Goal: Transaction & Acquisition: Purchase product/service

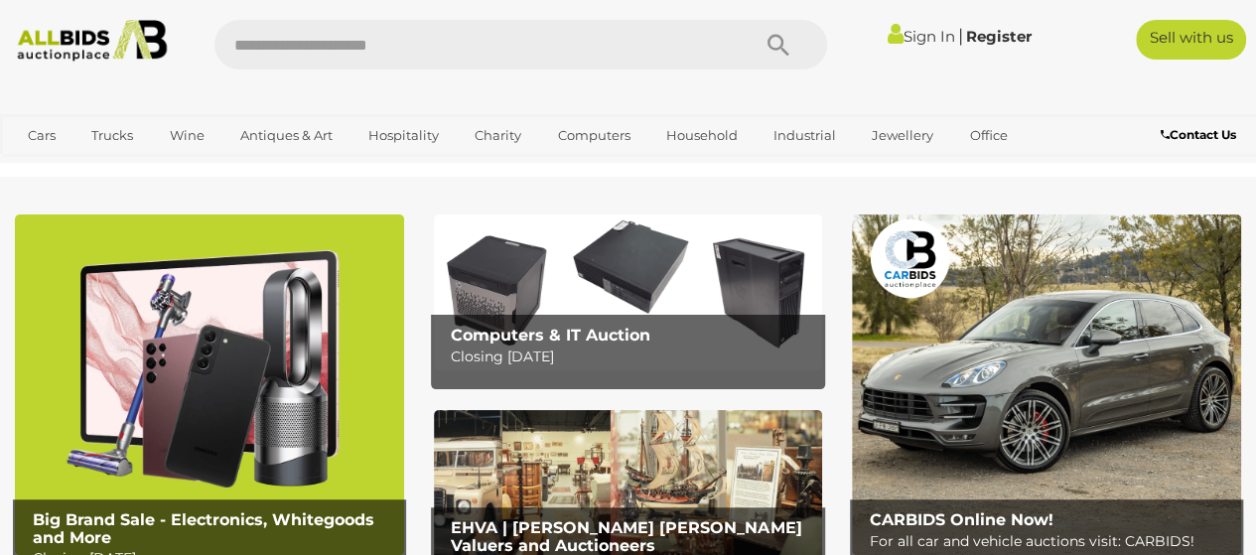
click at [922, 35] on link "Sign In" at bounding box center [922, 36] width 68 height 19
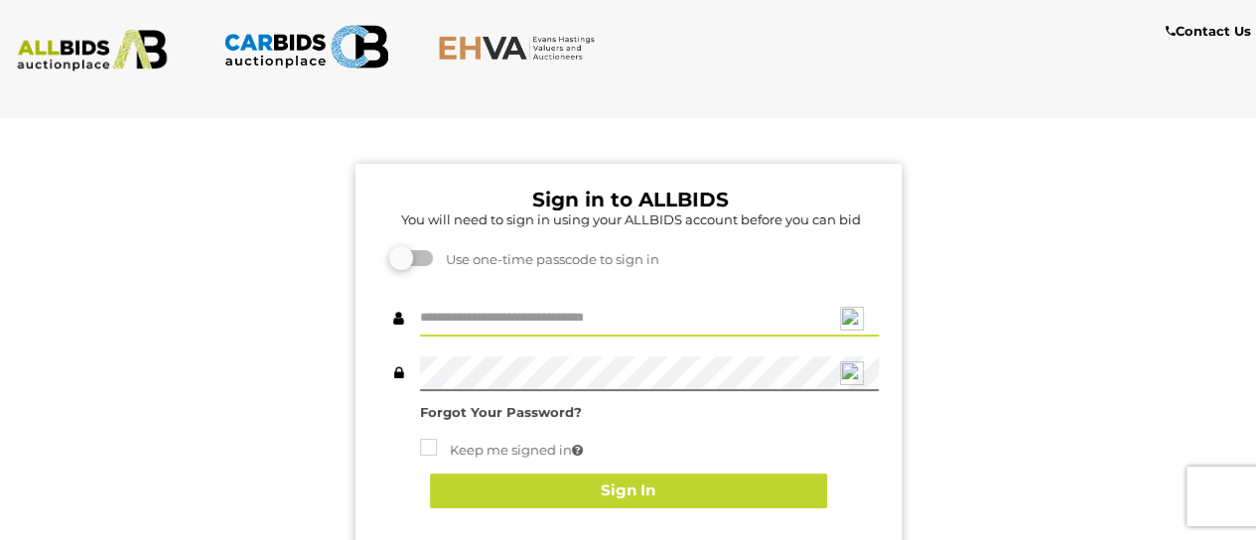
click at [443, 321] on input "text" at bounding box center [649, 319] width 459 height 35
type input "******"
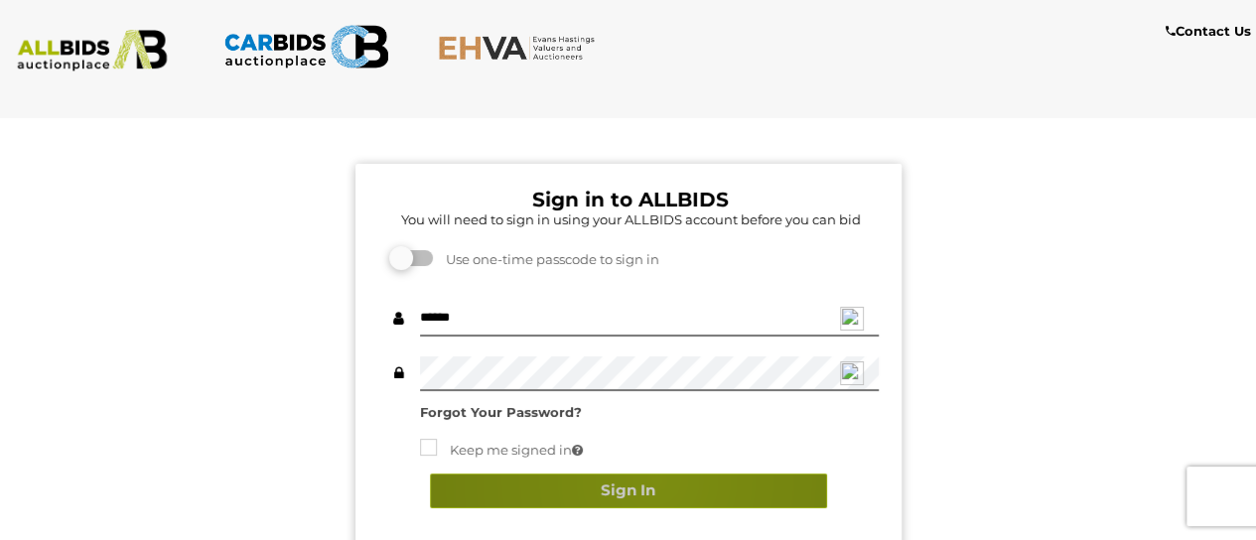
click at [655, 480] on button "Sign In" at bounding box center [628, 491] width 397 height 35
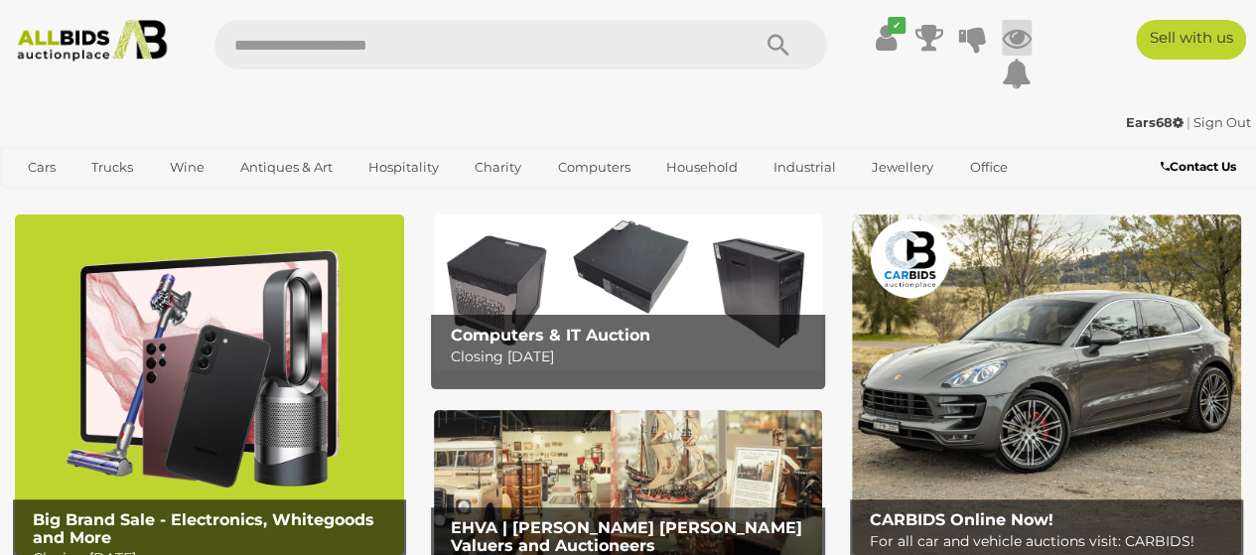
click at [1019, 29] on icon at bounding box center [1017, 38] width 30 height 36
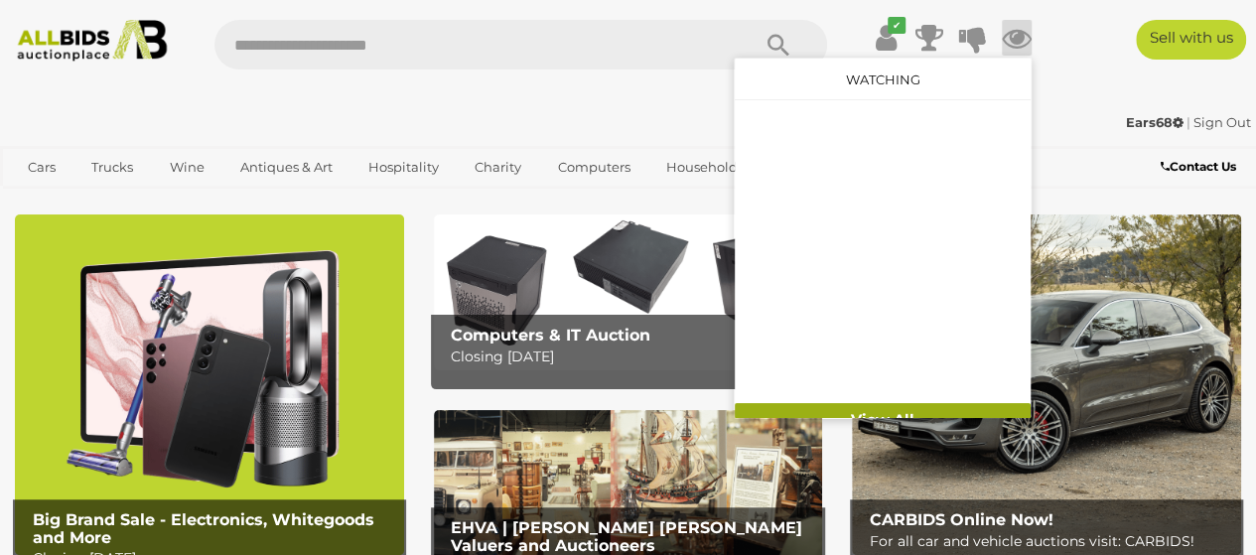
click at [897, 406] on link "View All" at bounding box center [883, 420] width 296 height 35
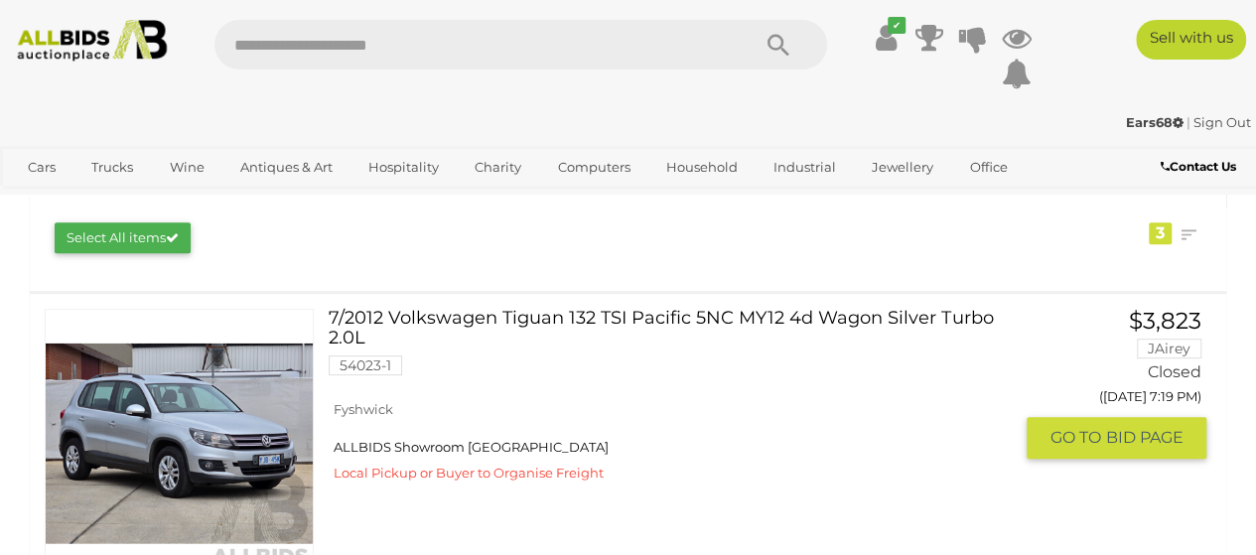
scroll to position [298, 0]
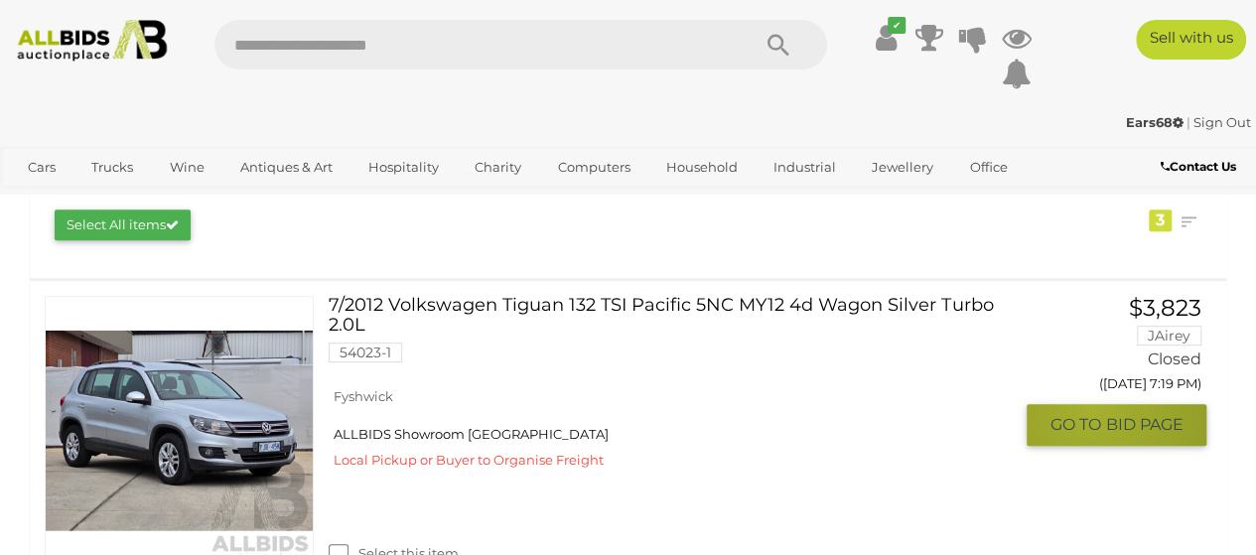
click at [1092, 409] on button "GO TO BID PAGE" at bounding box center [1117, 424] width 180 height 41
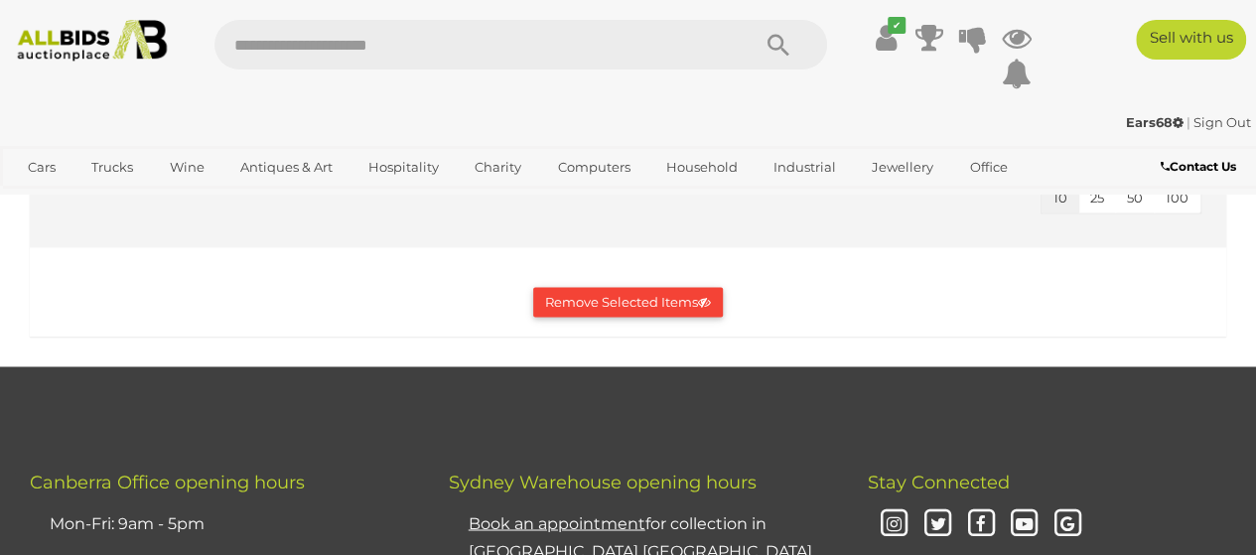
scroll to position [1392, 0]
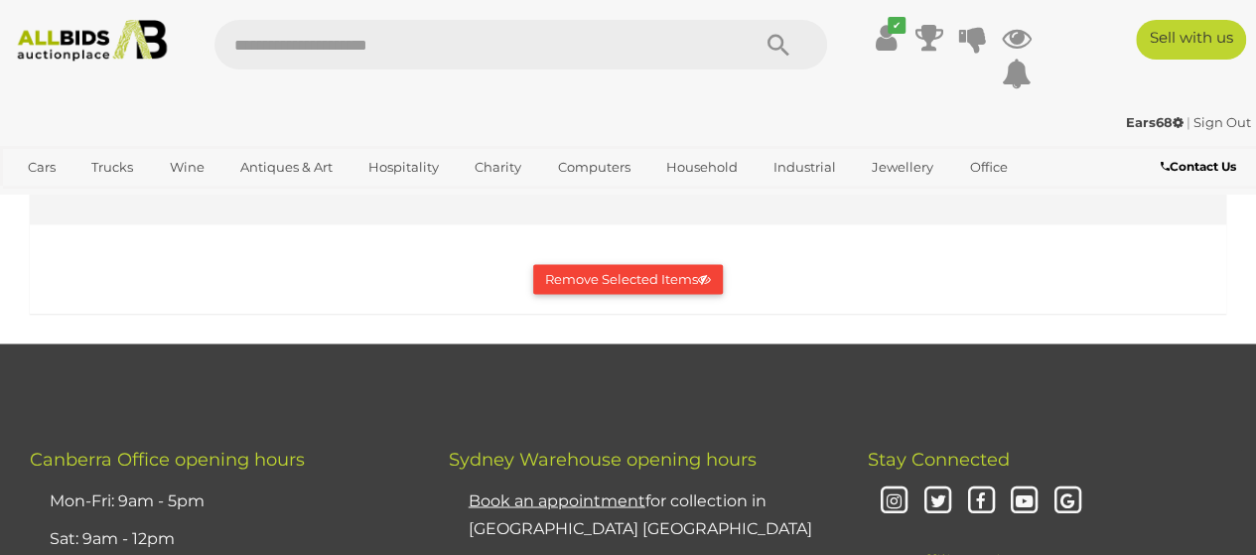
click at [661, 270] on button "Remove Selected Items" at bounding box center [628, 279] width 190 height 31
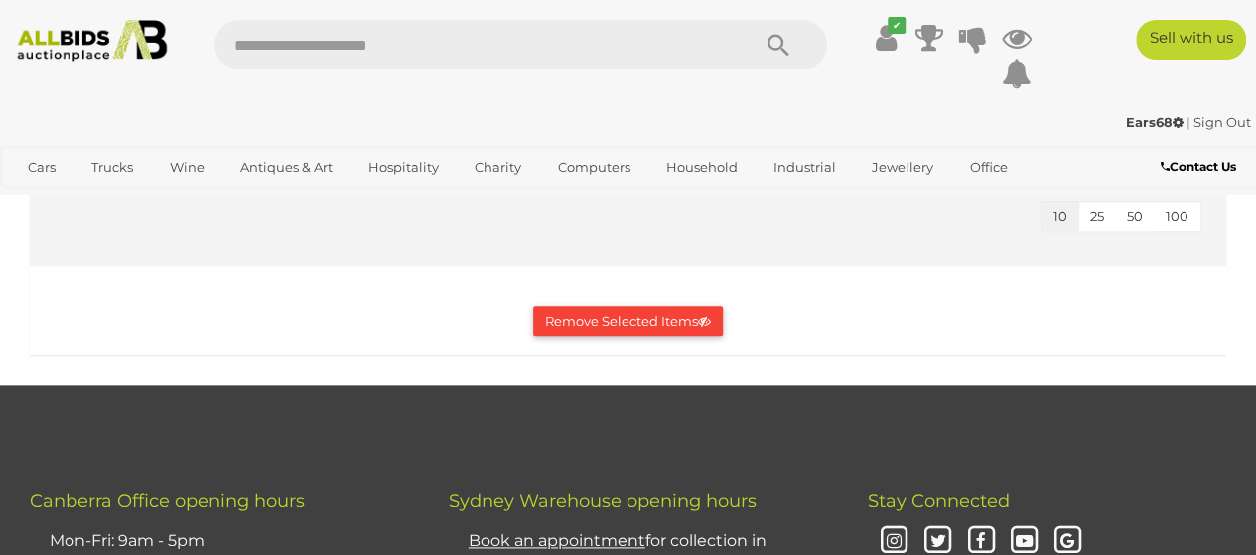
scroll to position [993, 0]
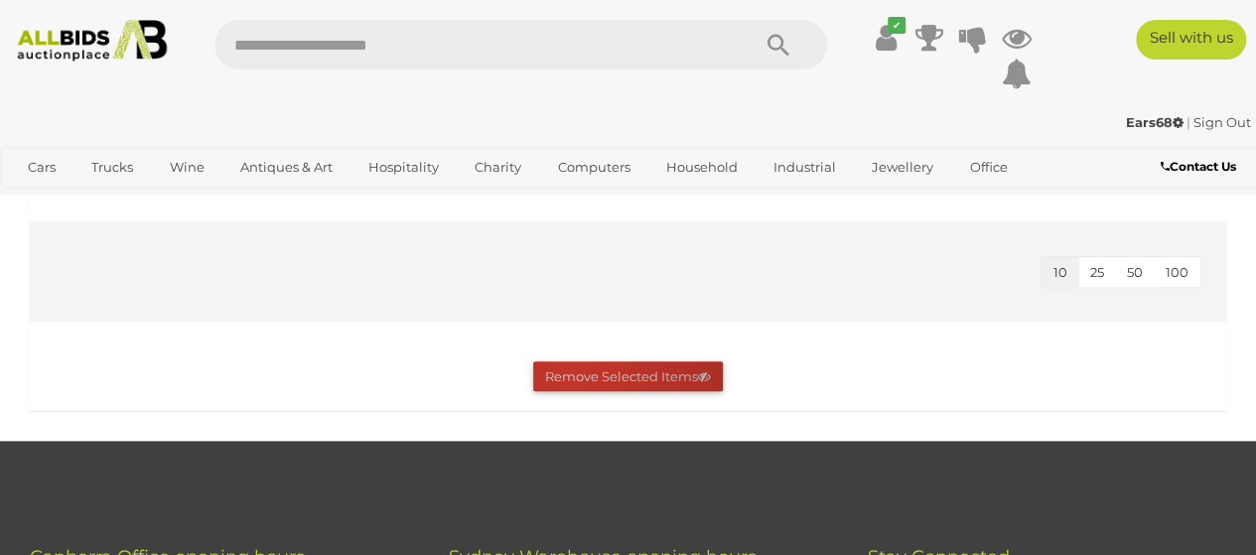
click at [570, 368] on button "Remove Selected Items" at bounding box center [628, 376] width 190 height 31
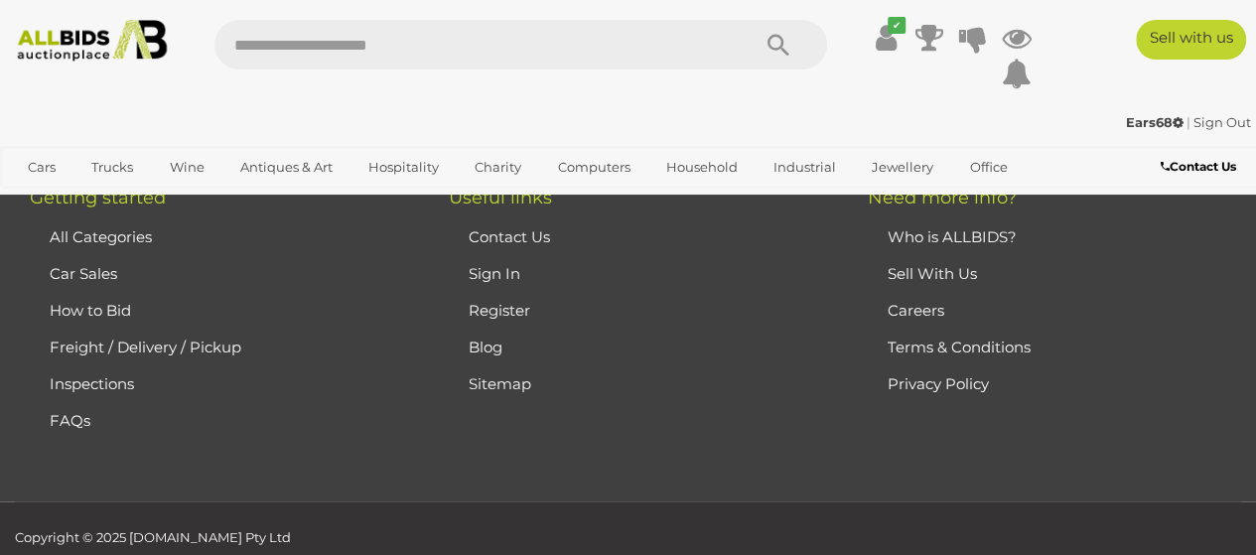
scroll to position [1390, 0]
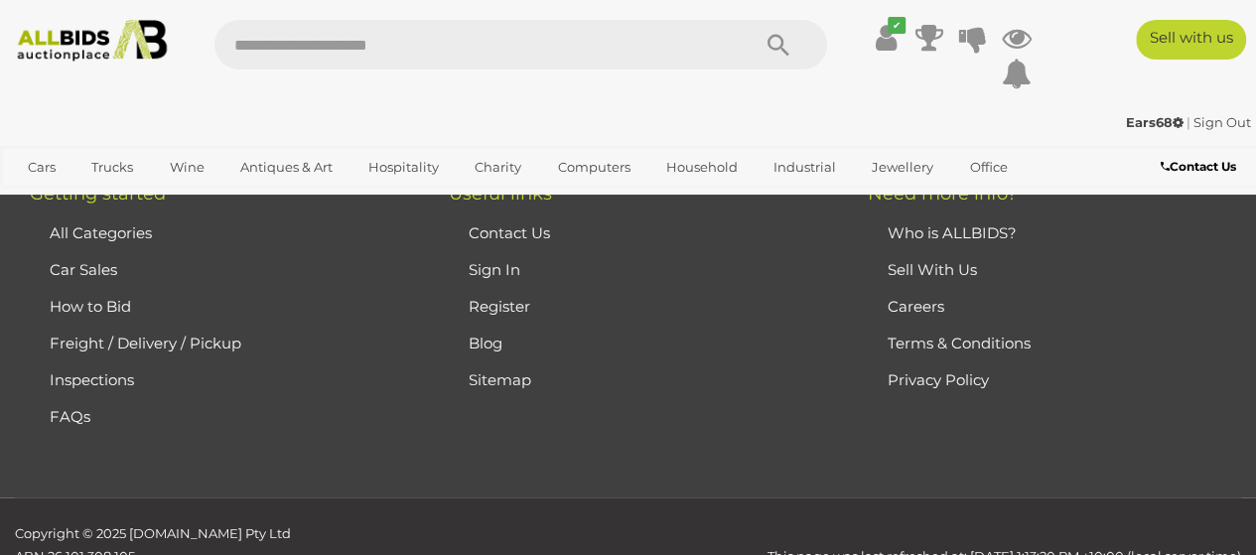
click at [499, 374] on link "Sitemap" at bounding box center [500, 379] width 63 height 19
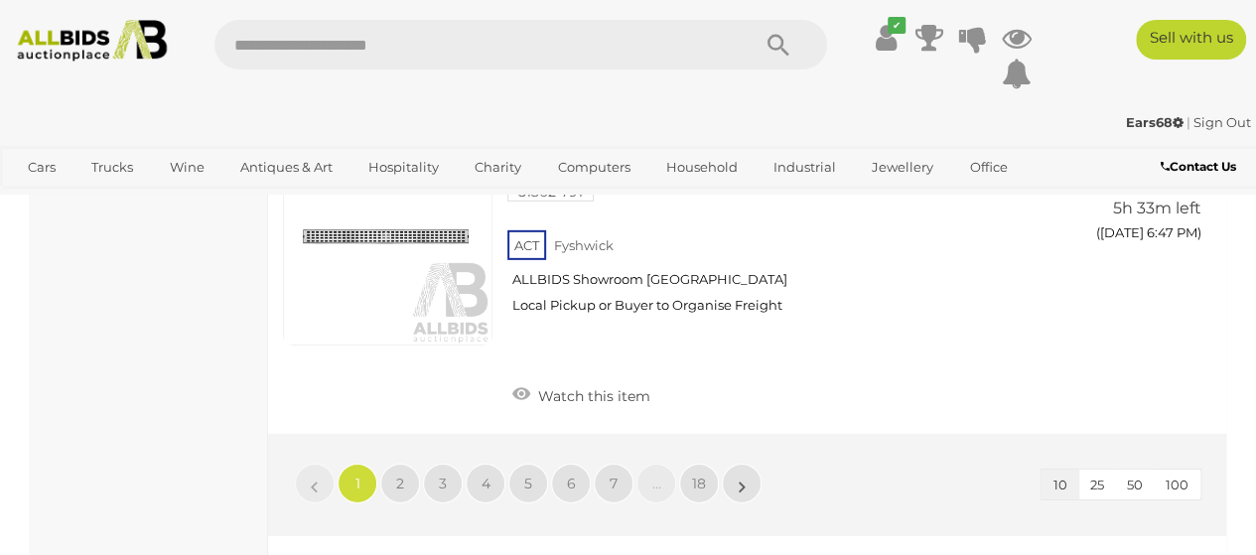
scroll to position [3078, 0]
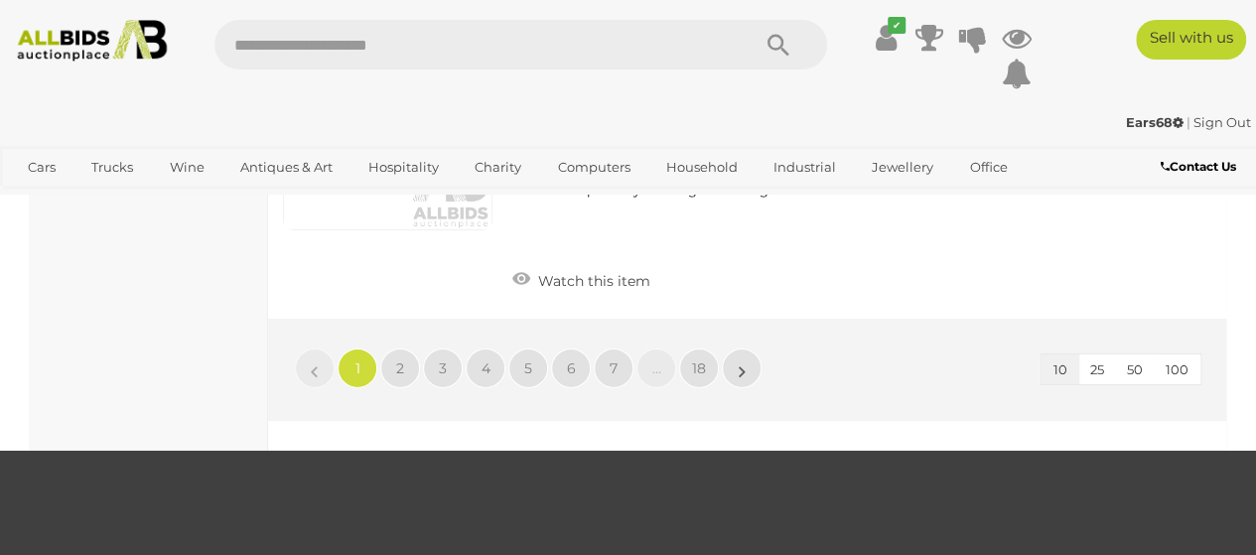
click at [1192, 364] on button "100" at bounding box center [1177, 370] width 47 height 31
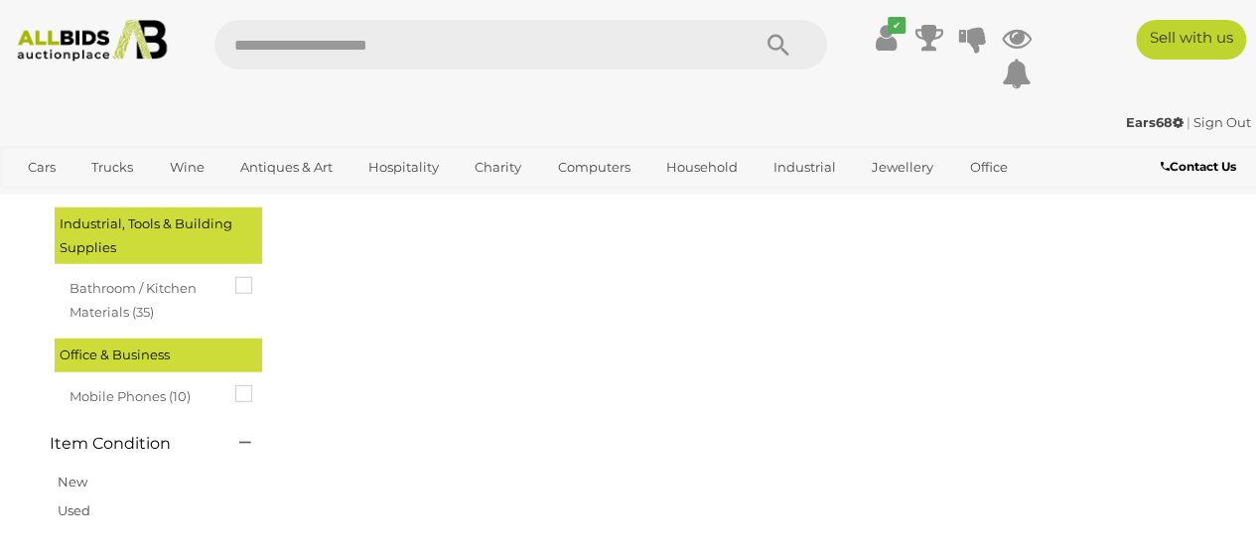
scroll to position [101, 0]
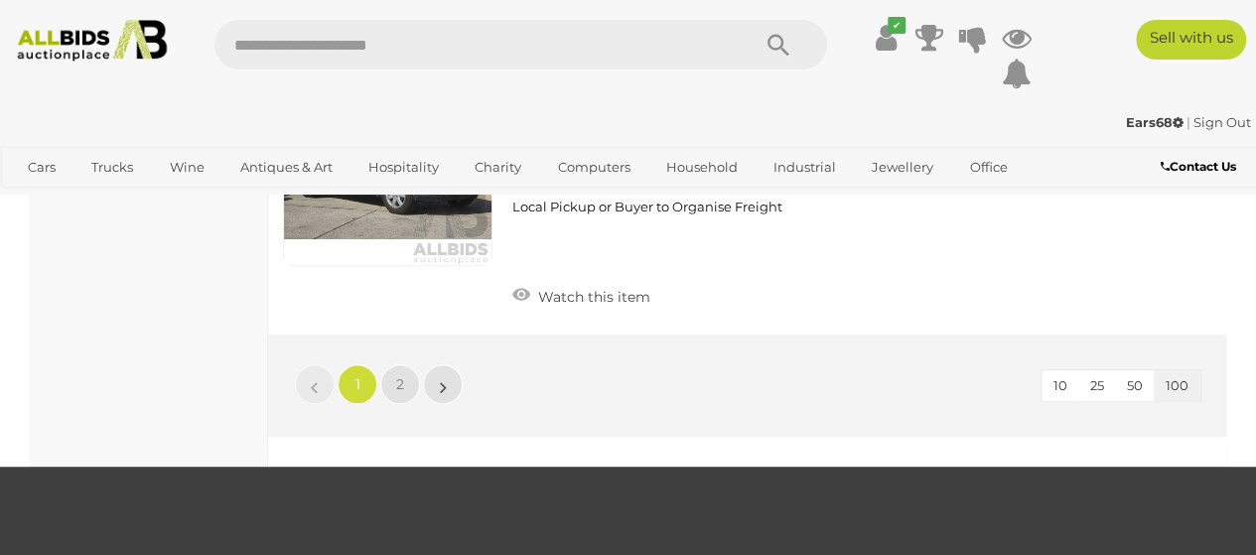
scroll to position [30586, 0]
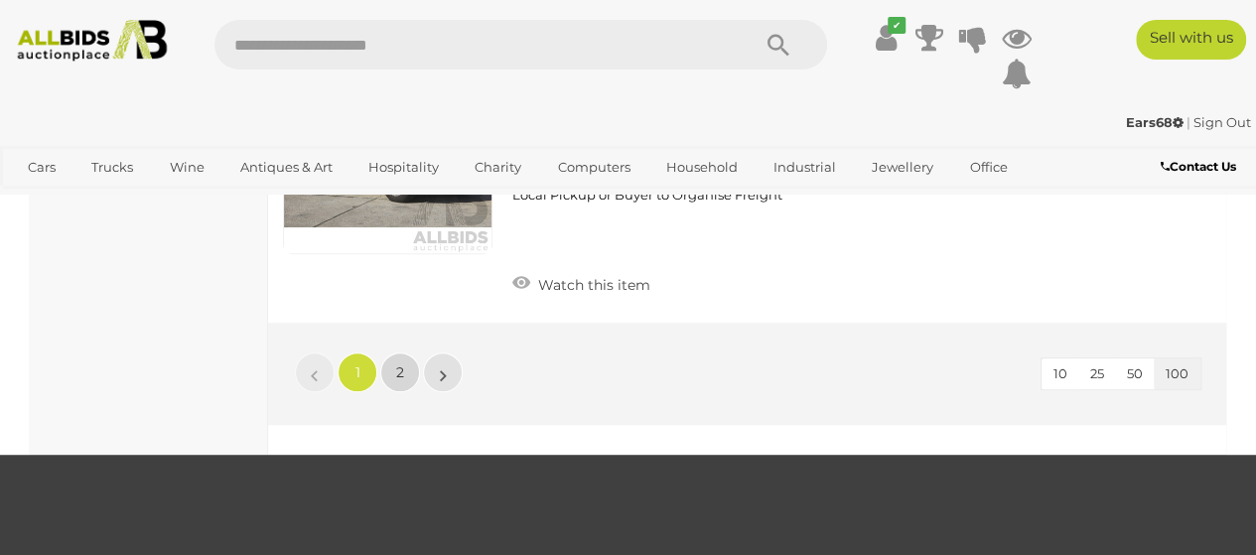
click at [405, 353] on link "2" at bounding box center [400, 373] width 40 height 40
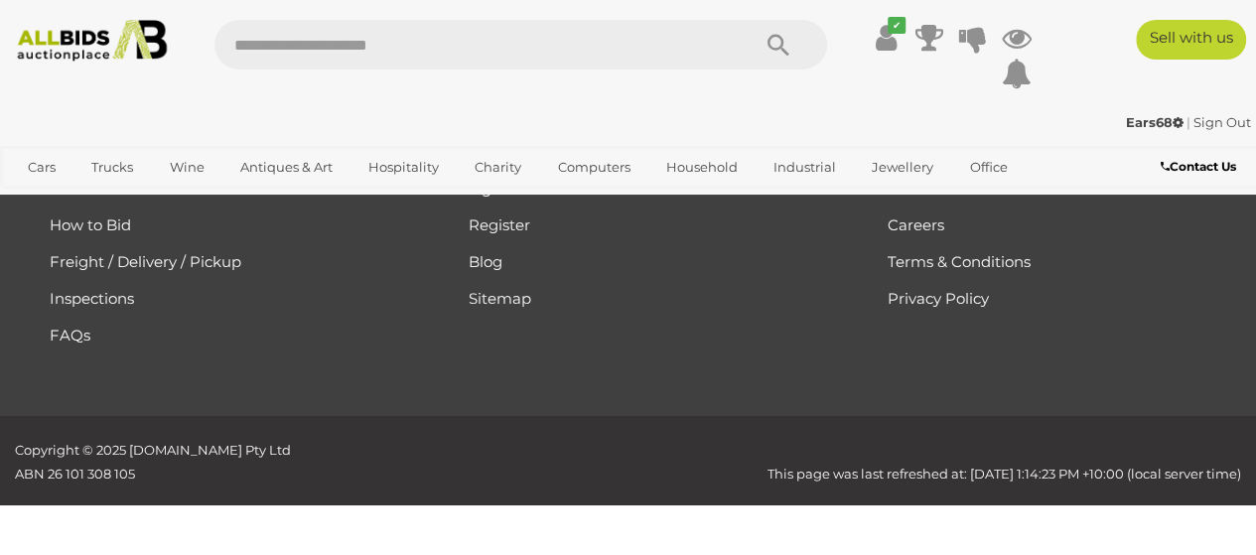
scroll to position [101, 0]
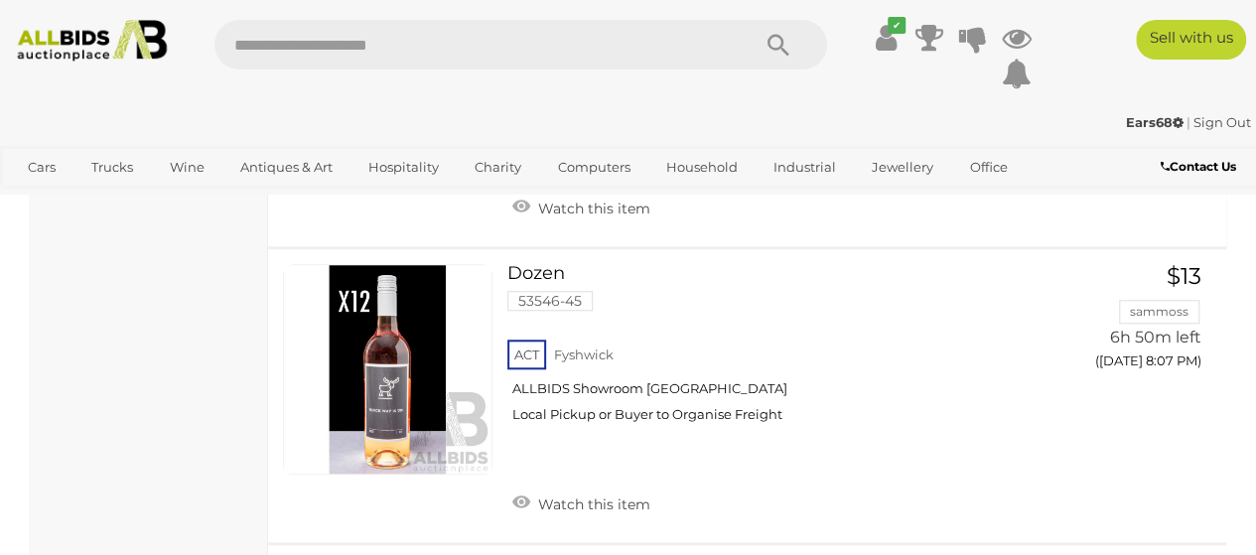
scroll to position [8343, 0]
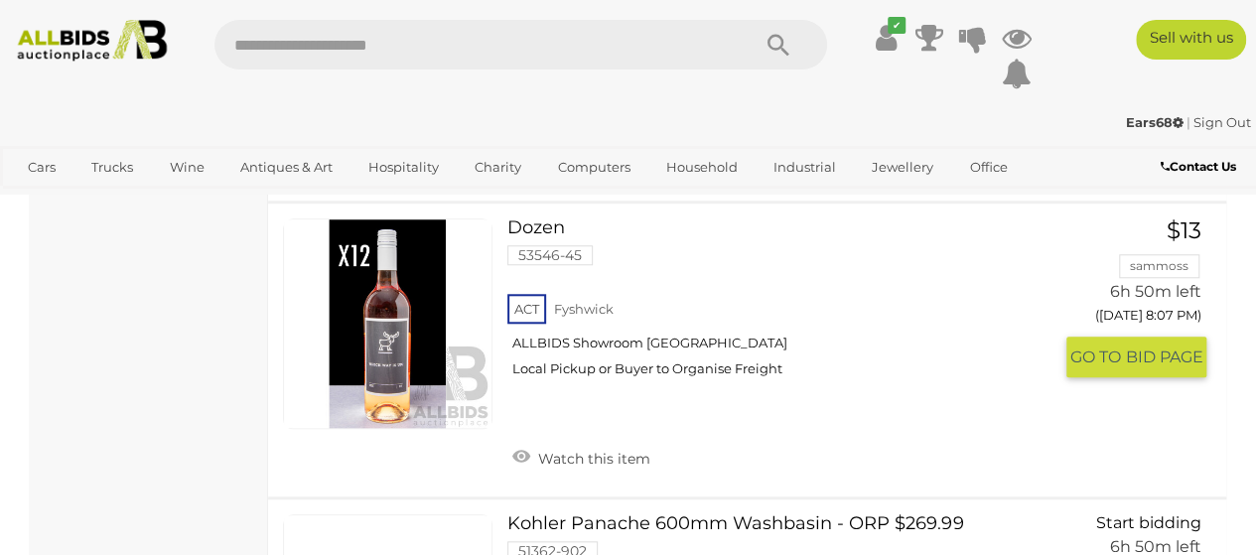
click at [1116, 347] on span "GO TO" at bounding box center [1098, 357] width 56 height 21
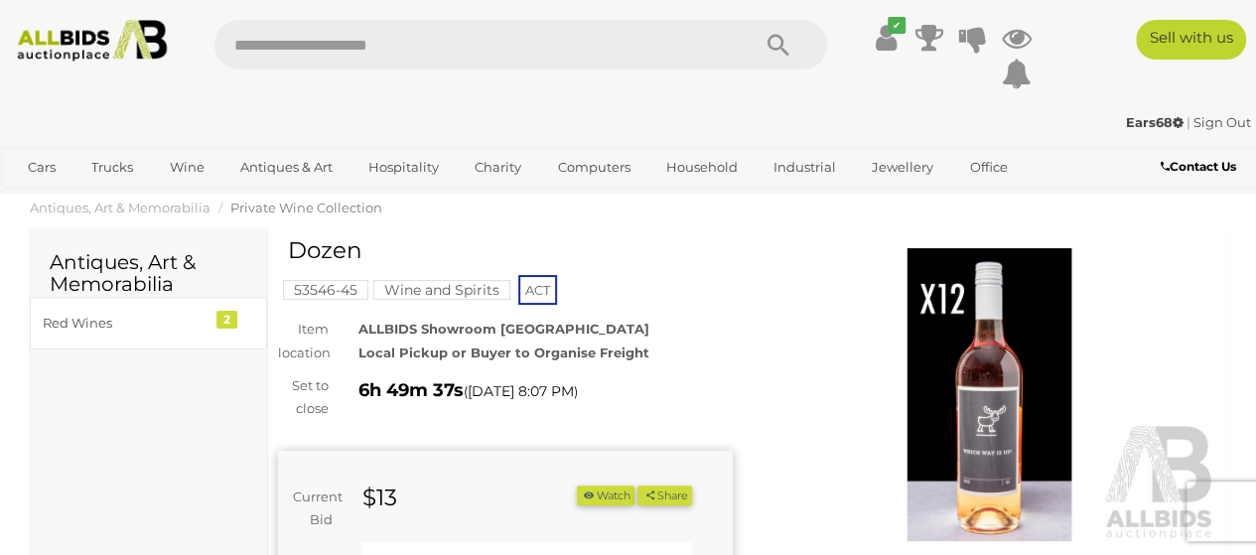
click at [968, 370] on img at bounding box center [990, 394] width 455 height 293
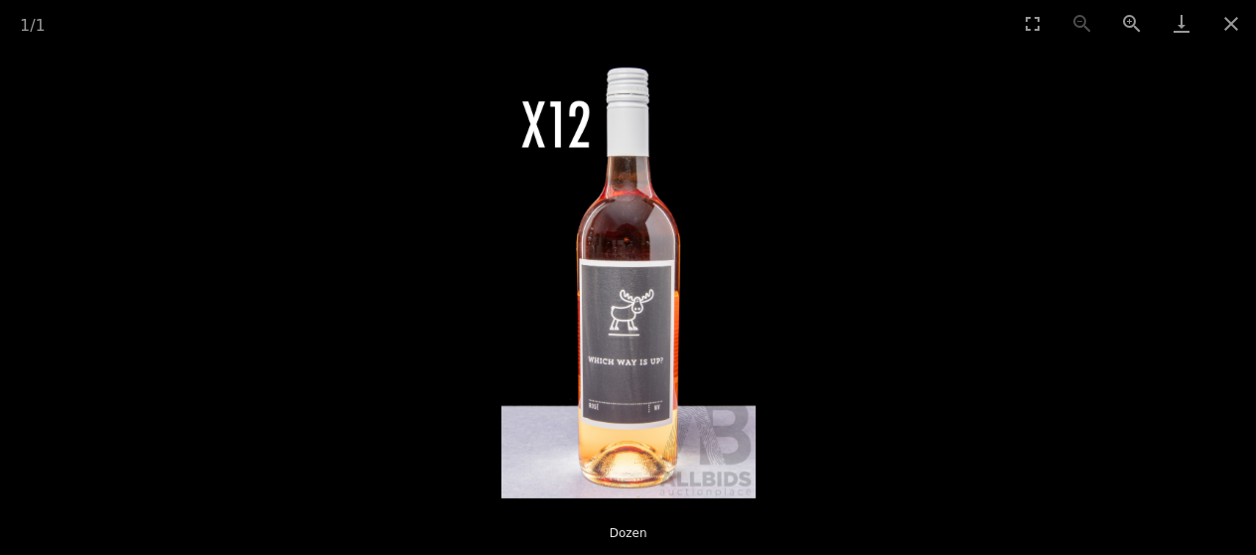
scroll to position [298, 0]
click at [1231, 18] on button "Close gallery" at bounding box center [1231, 23] width 50 height 47
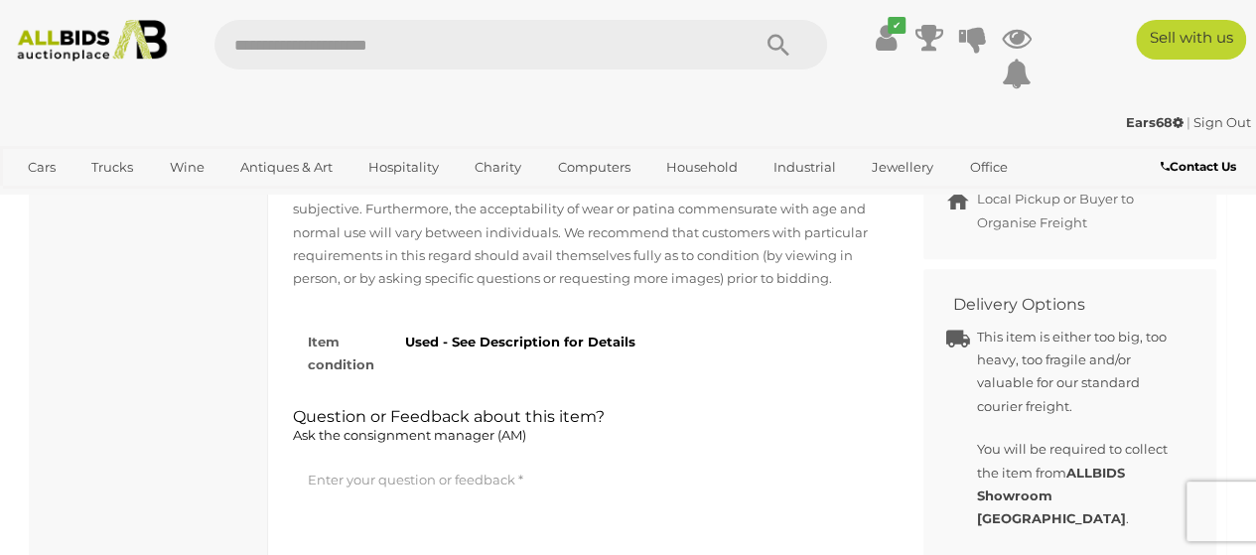
scroll to position [993, 0]
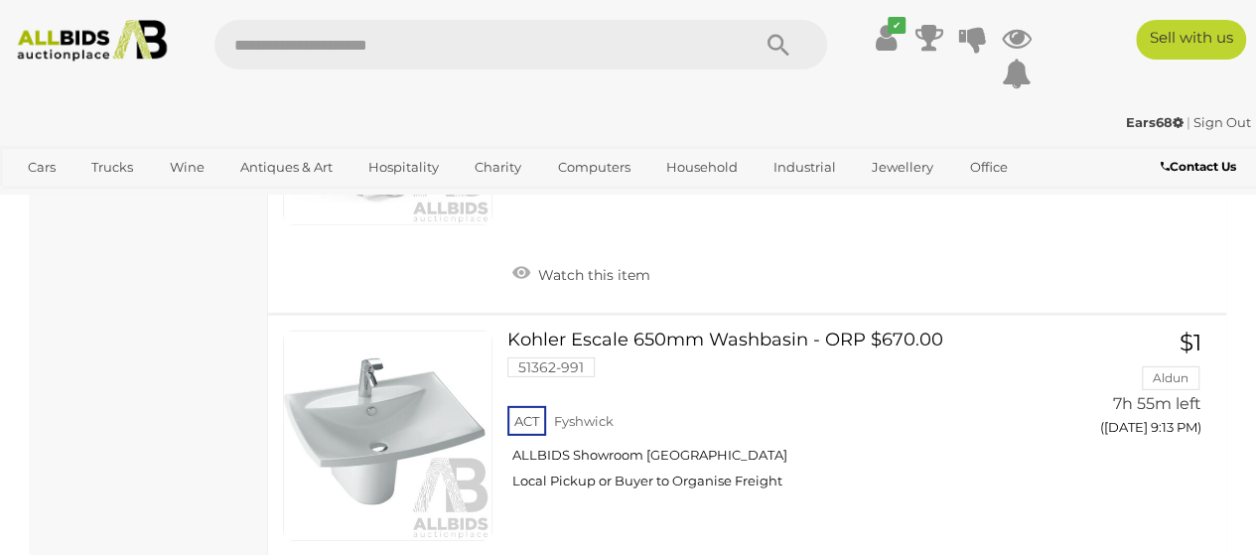
scroll to position [22047, 0]
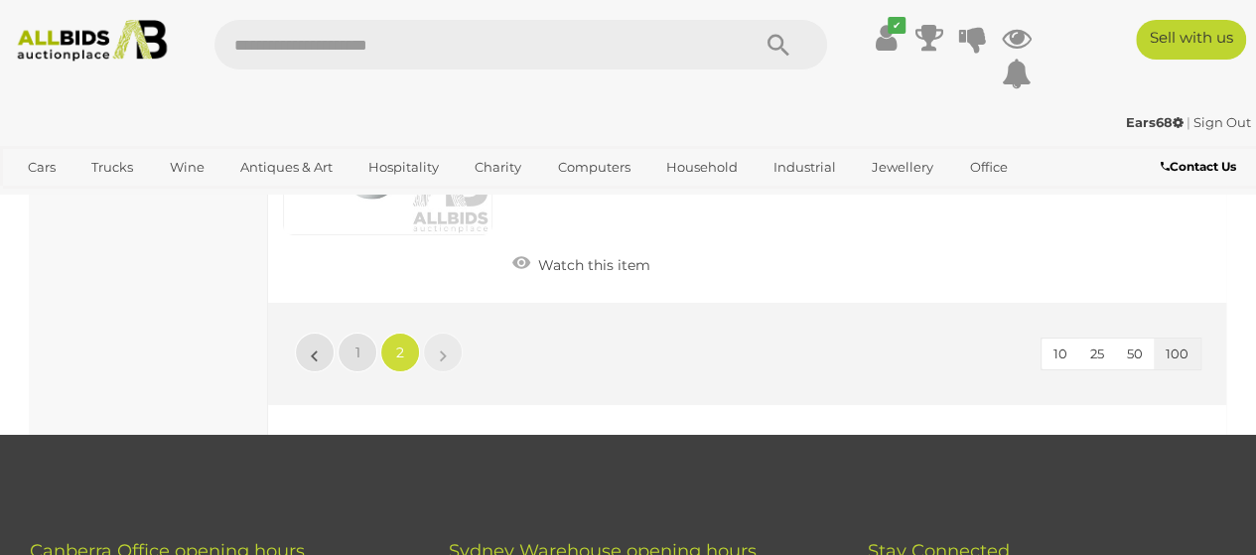
click at [1229, 119] on link "Sign Out" at bounding box center [1223, 122] width 58 height 16
